Goal: Task Accomplishment & Management: Complete application form

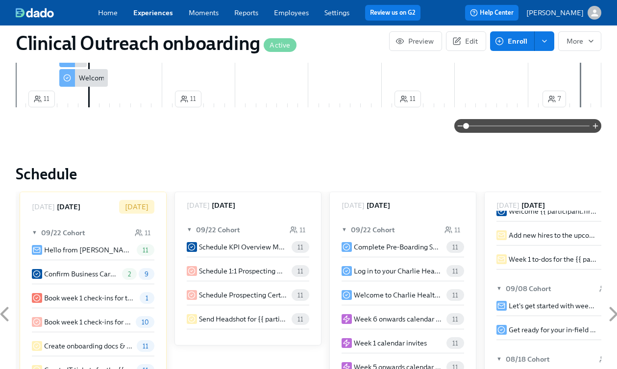
scroll to position [1251, 0]
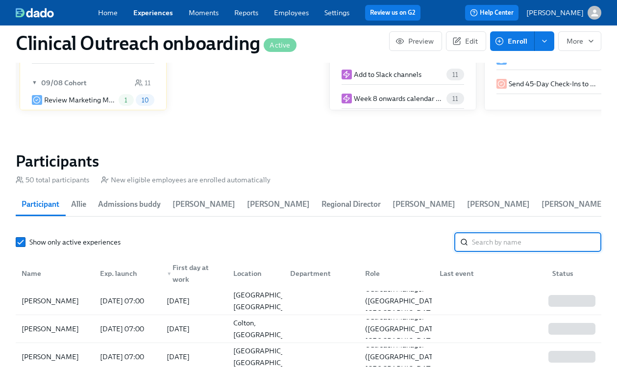
click at [501, 232] on input "search" at bounding box center [536, 242] width 129 height 20
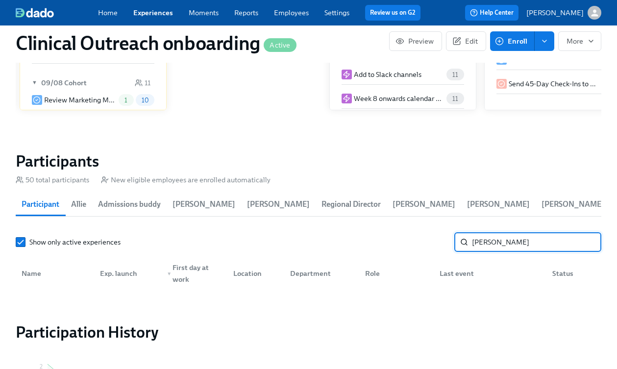
drag, startPoint x: 502, startPoint y: 229, endPoint x: 400, endPoint y: 226, distance: 102.5
click at [400, 232] on div "Show only active experiences [PERSON_NAME] ​" at bounding box center [308, 242] width 585 height 20
type input "[PERSON_NAME]"
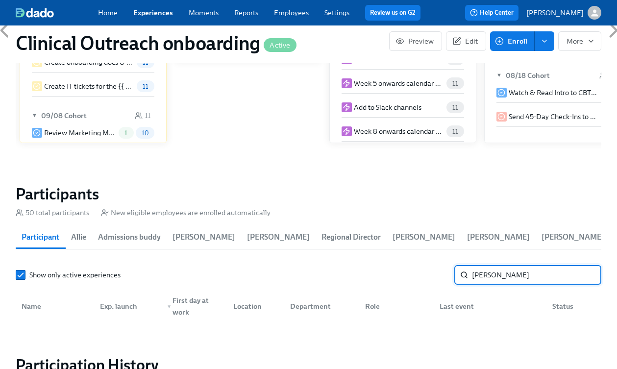
scroll to position [1157, 0]
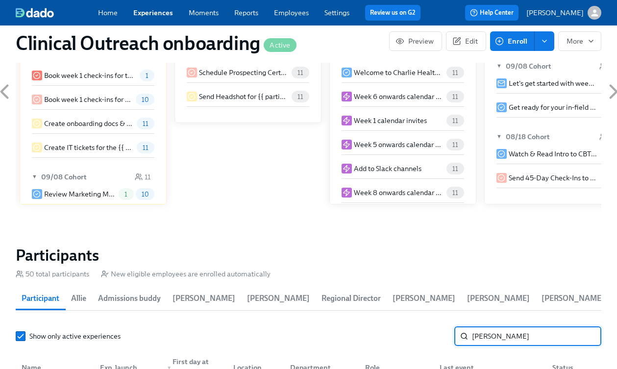
click at [585, 326] on input "[PERSON_NAME]" at bounding box center [536, 336] width 129 height 20
click at [532, 326] on input "search" at bounding box center [536, 336] width 129 height 20
type input "[PERSON_NAME]"
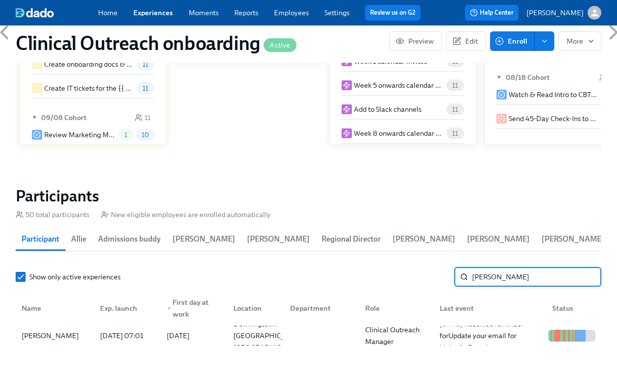
scroll to position [1217, 0]
click at [585, 267] on input "[PERSON_NAME]" at bounding box center [536, 277] width 129 height 20
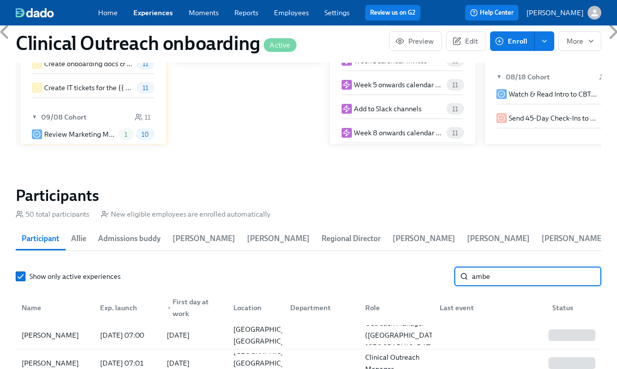
type input "amber"
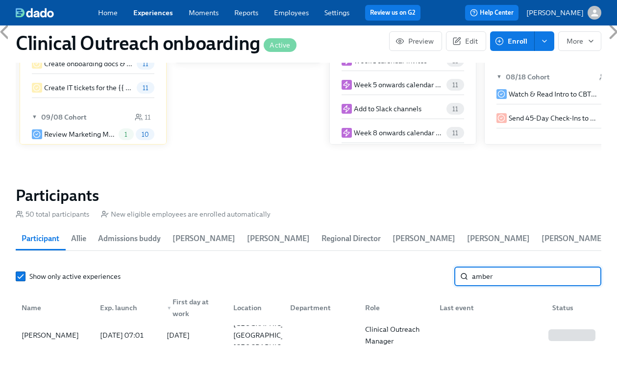
click at [585, 267] on input "amber" at bounding box center [536, 277] width 129 height 20
type input "f"
type input "j"
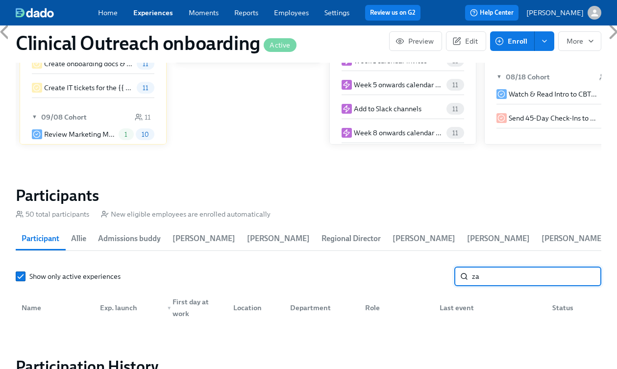
type input "z"
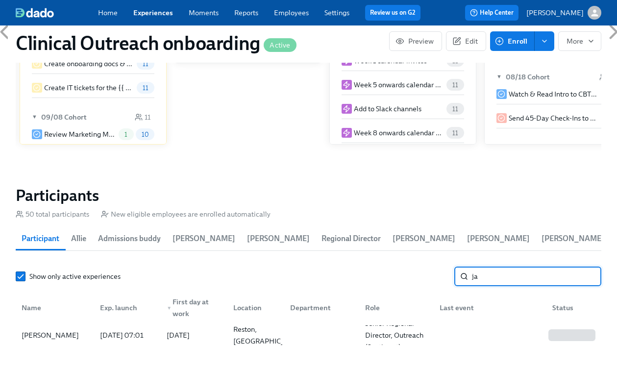
type input "j"
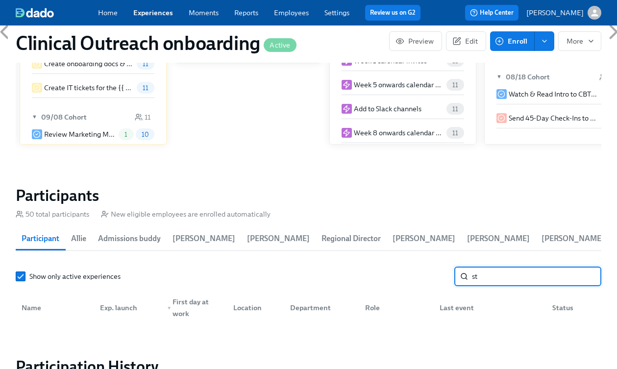
type input "s"
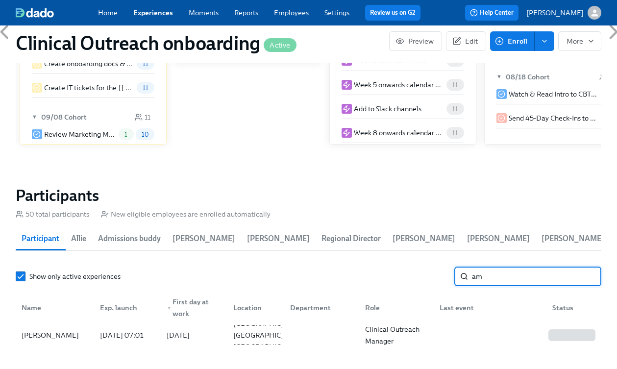
type input "a"
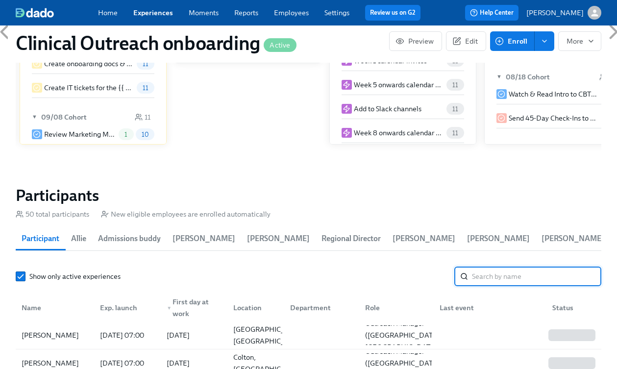
click at [497, 267] on input "search" at bounding box center [536, 277] width 129 height 20
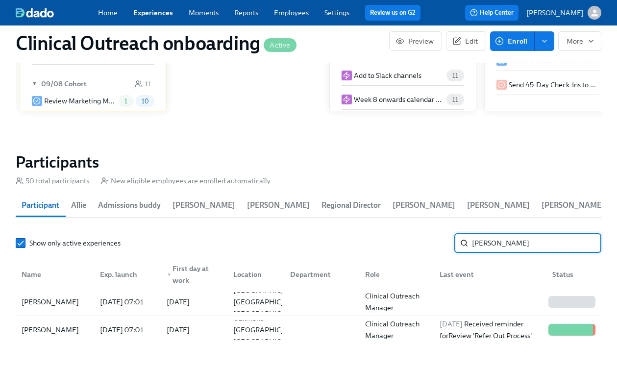
scroll to position [1257, 0]
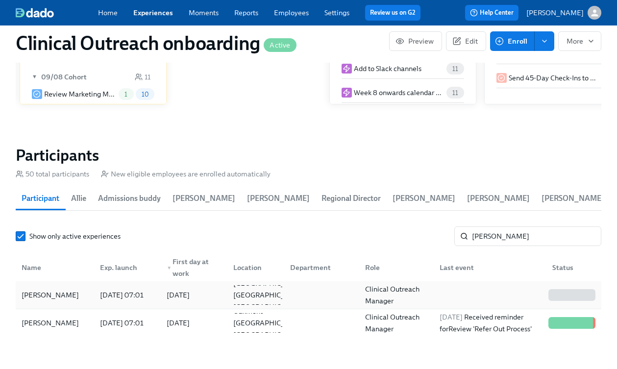
click at [126, 289] on div "[DATE] 07:01" at bounding box center [122, 295] width 52 height 12
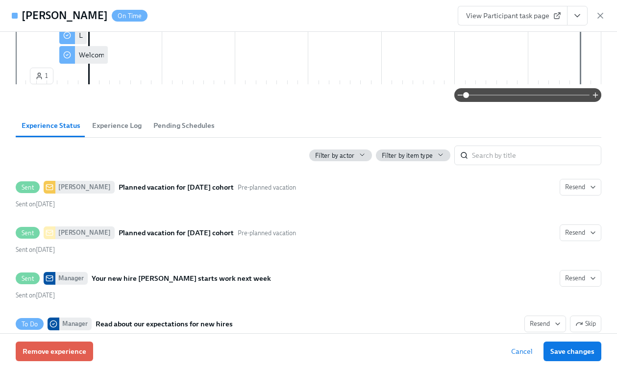
scroll to position [790, 0]
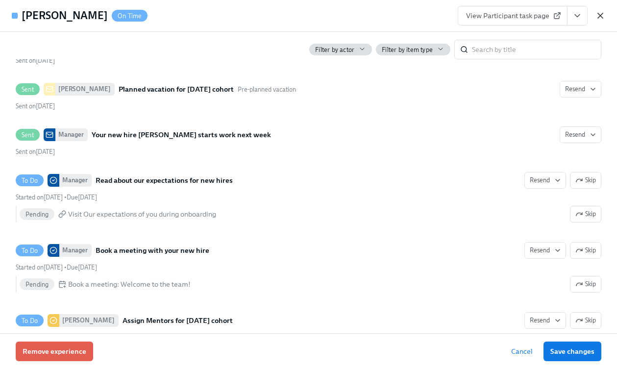
click at [600, 16] on icon "button" at bounding box center [600, 15] width 5 height 5
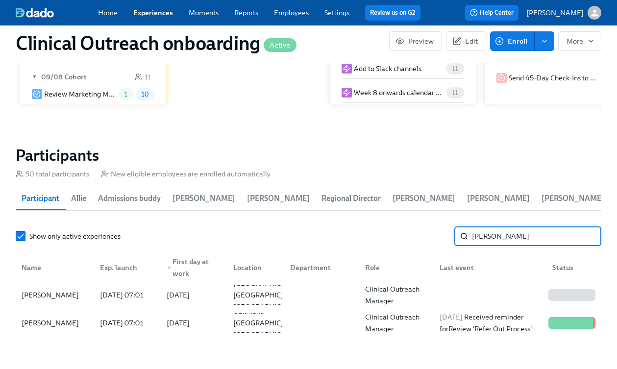
drag, startPoint x: 491, startPoint y: 219, endPoint x: 434, endPoint y: 218, distance: 57.8
click at [434, 226] on div "Show only active experiences [PERSON_NAME]" at bounding box center [308, 236] width 585 height 20
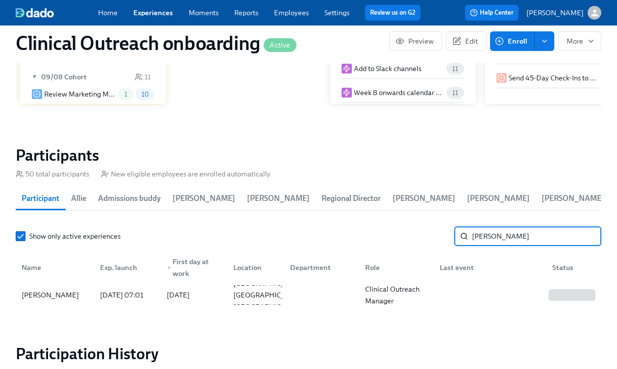
drag, startPoint x: 518, startPoint y: 224, endPoint x: 433, endPoint y: 223, distance: 85.7
click at [433, 226] on div "Show only active experiences [PERSON_NAME] ​" at bounding box center [308, 236] width 585 height 20
drag, startPoint x: 489, startPoint y: 222, endPoint x: 460, endPoint y: 220, distance: 29.5
click at [460, 226] on div "stifel ​" at bounding box center [527, 236] width 147 height 20
type input "j"
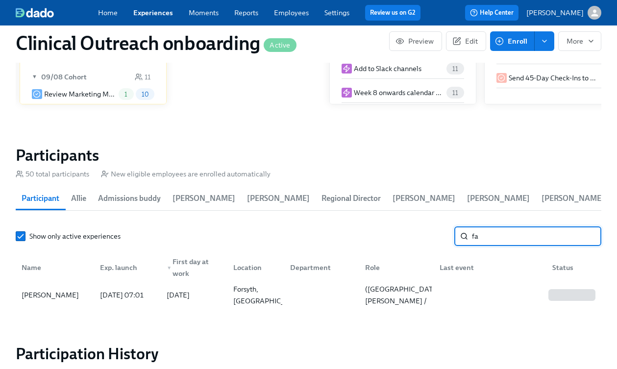
type input "f"
type input "c"
type input "m"
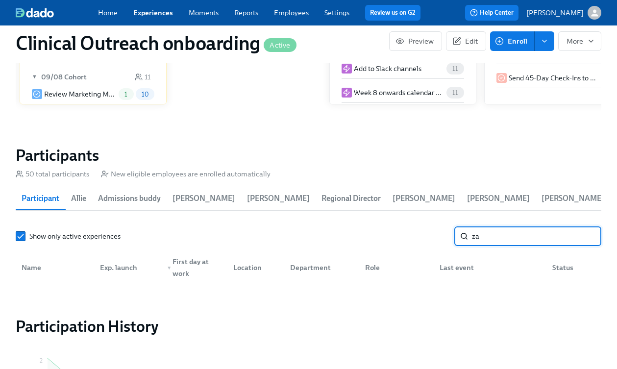
type input "z"
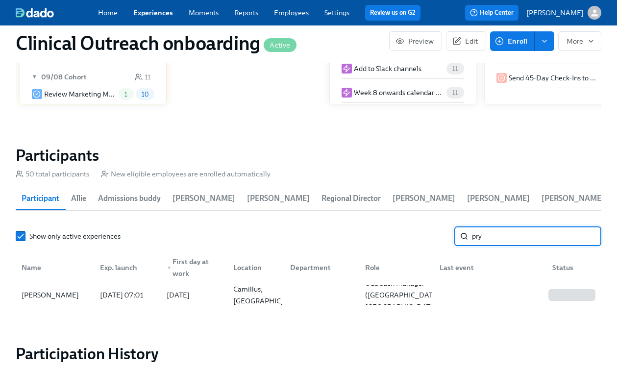
click at [488, 226] on input "pry" at bounding box center [536, 236] width 129 height 20
drag, startPoint x: 502, startPoint y: 222, endPoint x: 411, endPoint y: 206, distance: 92.5
click at [411, 206] on section "Participants 50 total participants New eligible employees are enrolled automati…" at bounding box center [308, 229] width 585 height 167
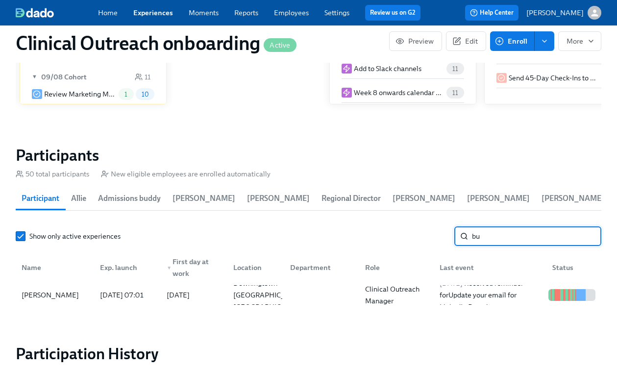
type input "b"
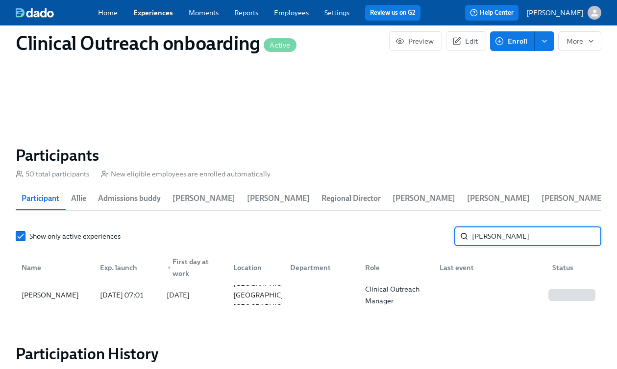
scroll to position [0, 11327]
drag, startPoint x: 510, startPoint y: 219, endPoint x: 421, endPoint y: 206, distance: 90.1
click at [421, 206] on section "Participants 50 total participants New eligible employees are enrolled automati…" at bounding box center [308, 229] width 585 height 167
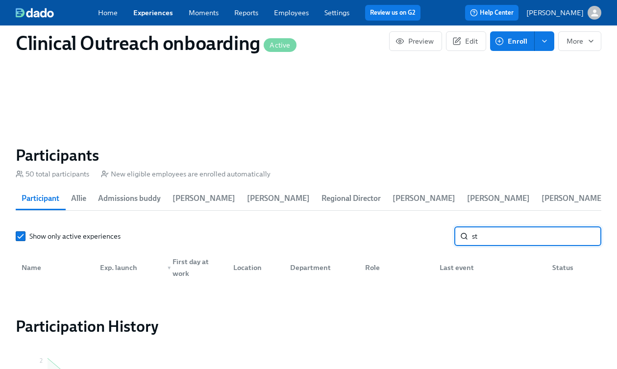
type input "s"
type input "b"
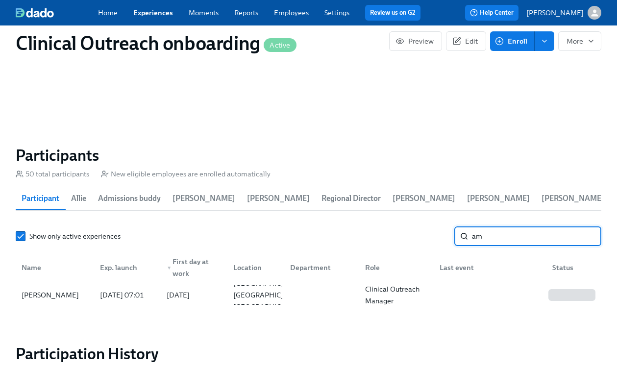
type input "a"
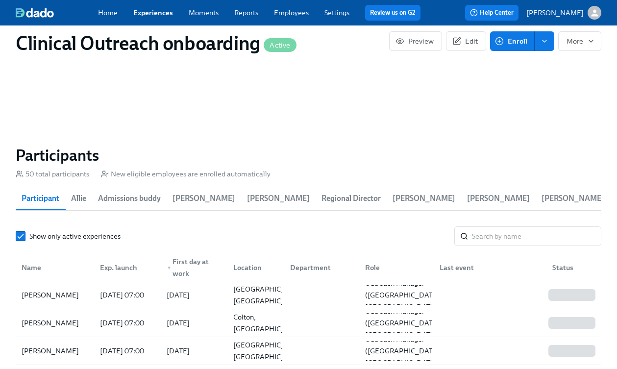
click at [522, 46] on span "Enroll" at bounding box center [512, 41] width 30 height 10
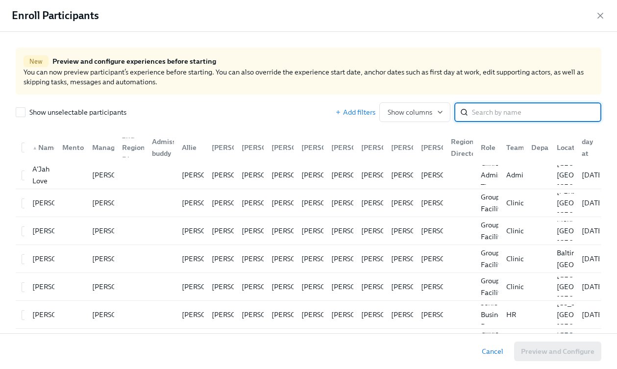
click at [487, 112] on input "search" at bounding box center [536, 112] width 129 height 20
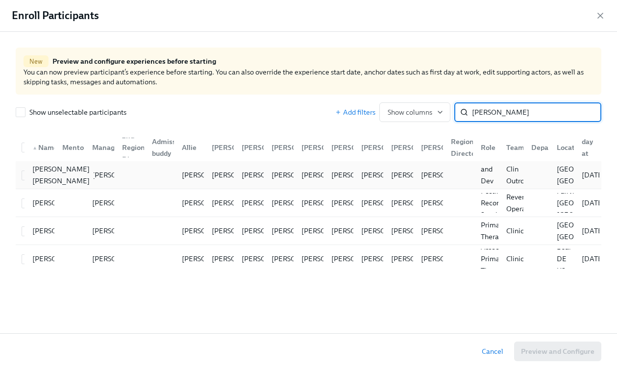
type input "[PERSON_NAME]"
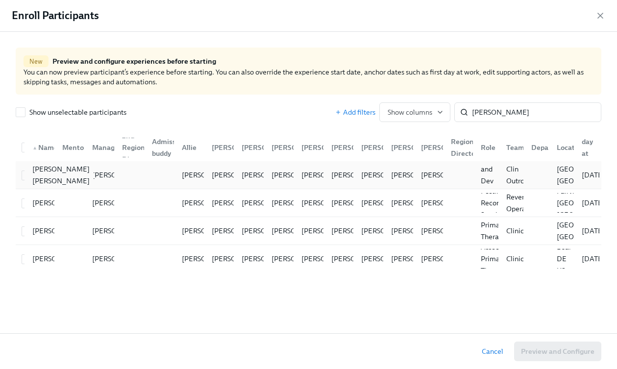
click at [24, 172] on div "[PERSON_NAME] [PERSON_NAME]" at bounding box center [39, 175] width 30 height 20
checkbox input "true"
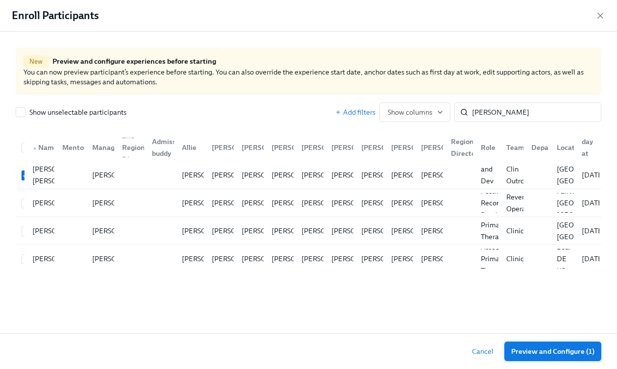
click at [576, 351] on span "Preview and Configure (1)" at bounding box center [552, 351] width 83 height 10
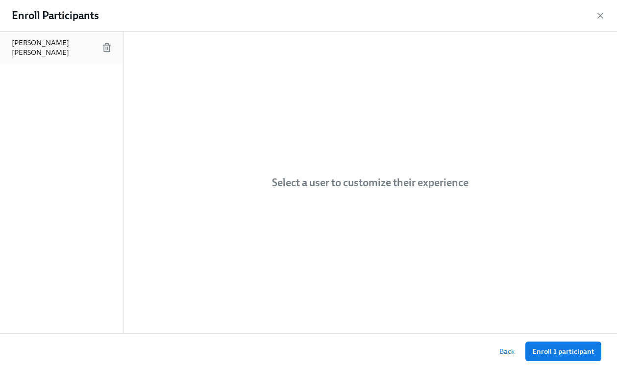
click at [37, 44] on p "[PERSON_NAME] [PERSON_NAME]" at bounding box center [57, 48] width 90 height 20
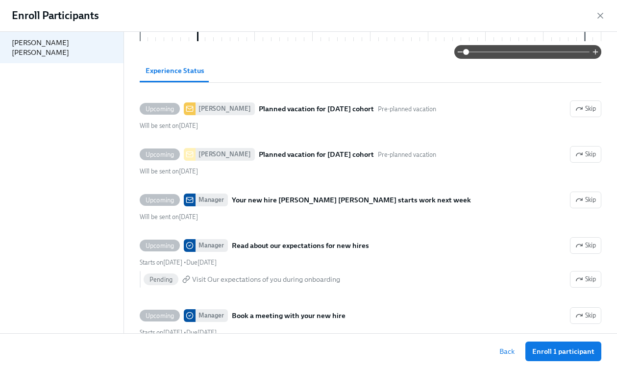
scroll to position [629, 0]
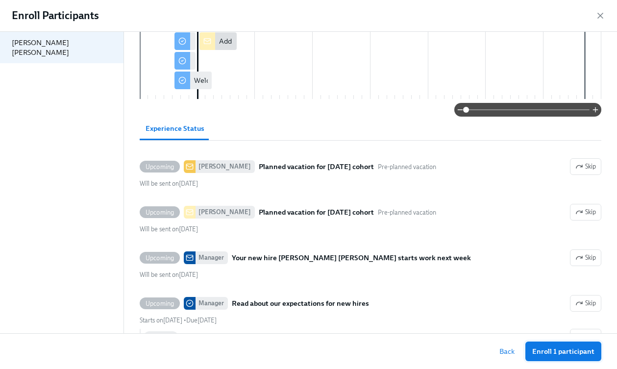
click at [574, 352] on span "Enroll 1 participant" at bounding box center [563, 351] width 62 height 10
